Goal: Transaction & Acquisition: Subscribe to service/newsletter

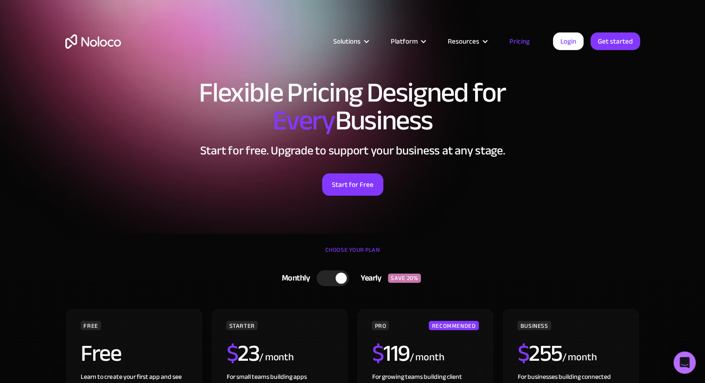
click at [234, 215] on div "Flexible Pricing Designed for Every Business Start for free. Upgrade to support…" at bounding box center [352, 147] width 593 height 154
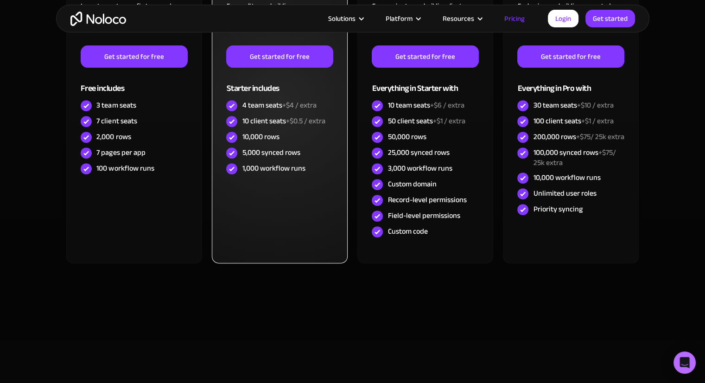
click at [313, 113] on div "STARTER $ 23 / month For small teams building apps and simple client portals fo…" at bounding box center [279, 63] width 107 height 227
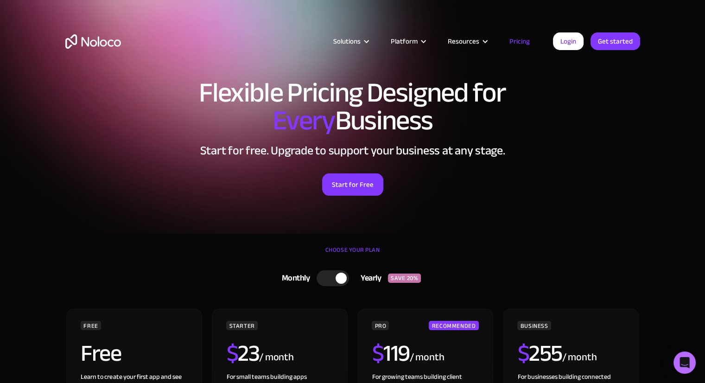
click at [327, 168] on div "Start for Free" at bounding box center [352, 181] width 575 height 29
click at [128, 171] on div "Start for Free" at bounding box center [352, 181] width 575 height 29
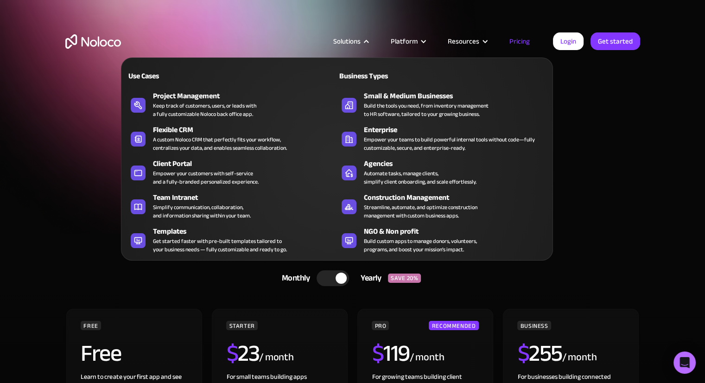
click at [359, 40] on div "Solutions" at bounding box center [346, 41] width 27 height 12
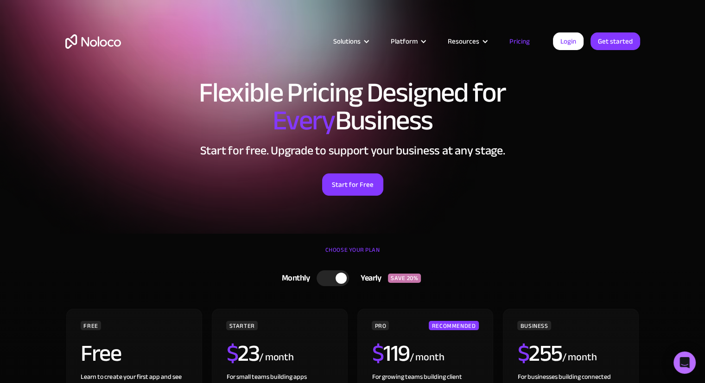
click at [359, 40] on div "Solutions" at bounding box center [346, 41] width 27 height 12
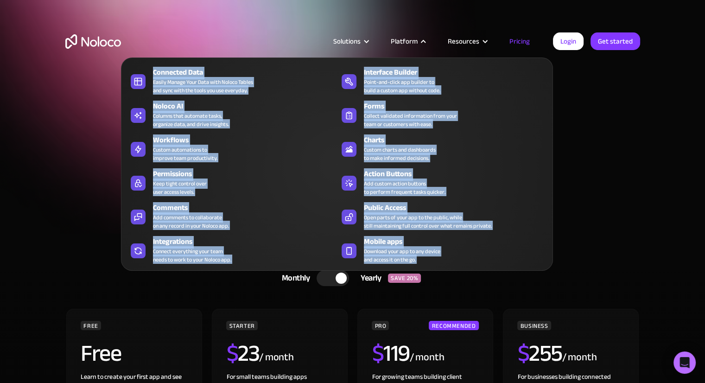
drag, startPoint x: 289, startPoint y: 18, endPoint x: 407, endPoint y: 37, distance: 119.7
click at [407, 37] on div "Solutions Use Cases Business Types Project Management Keep track of customers, …" at bounding box center [352, 43] width 705 height 87
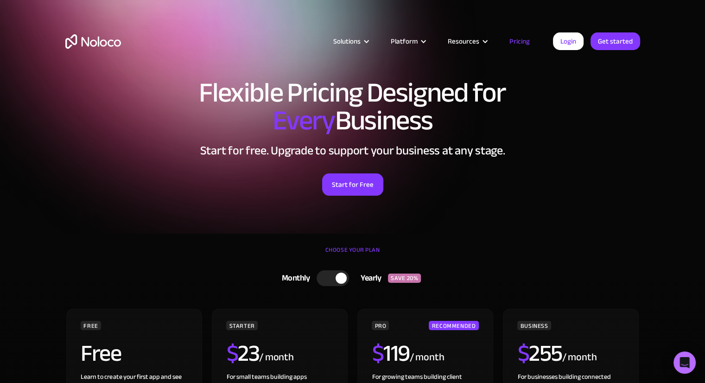
click at [509, 40] on link "Pricing" at bounding box center [520, 41] width 44 height 12
click at [514, 35] on link "Pricing" at bounding box center [520, 41] width 44 height 12
